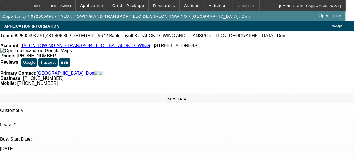
select select "0"
select select "1"
select select "2"
select select "6"
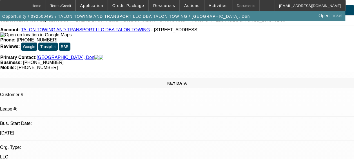
scroll to position [47, 0]
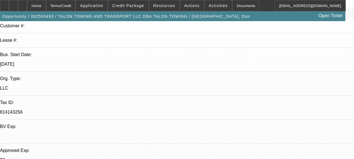
scroll to position [84, 0]
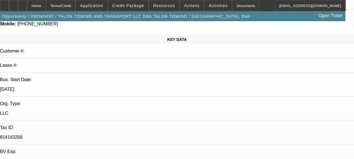
scroll to position [57, 0]
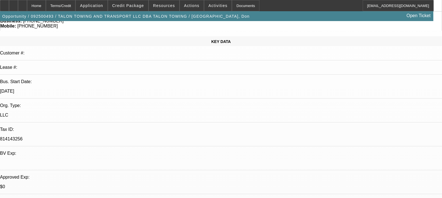
scroll to position [45, 0]
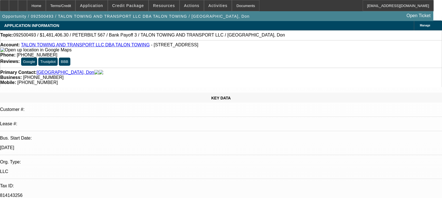
scroll to position [0, 0]
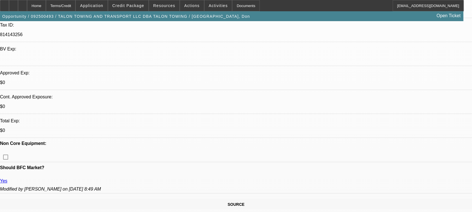
scroll to position [10, 0]
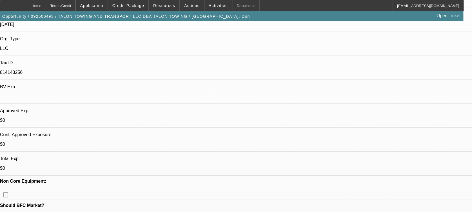
scroll to position [87, 0]
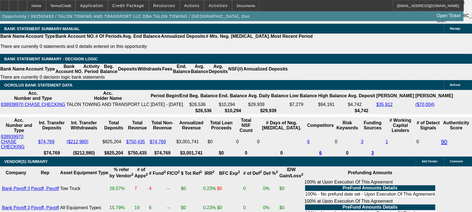
scroll to position [986, 0]
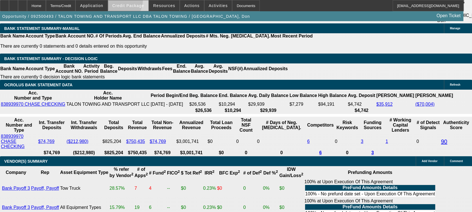
click at [127, 2] on span at bounding box center [128, 6] width 40 height 14
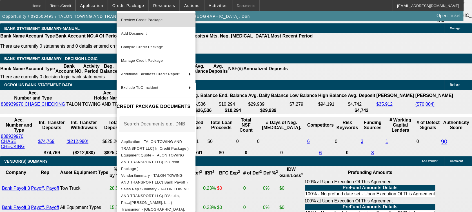
click at [161, 21] on span "Preview Credit Package" at bounding box center [142, 20] width 42 height 4
